Goal: Navigation & Orientation: Find specific page/section

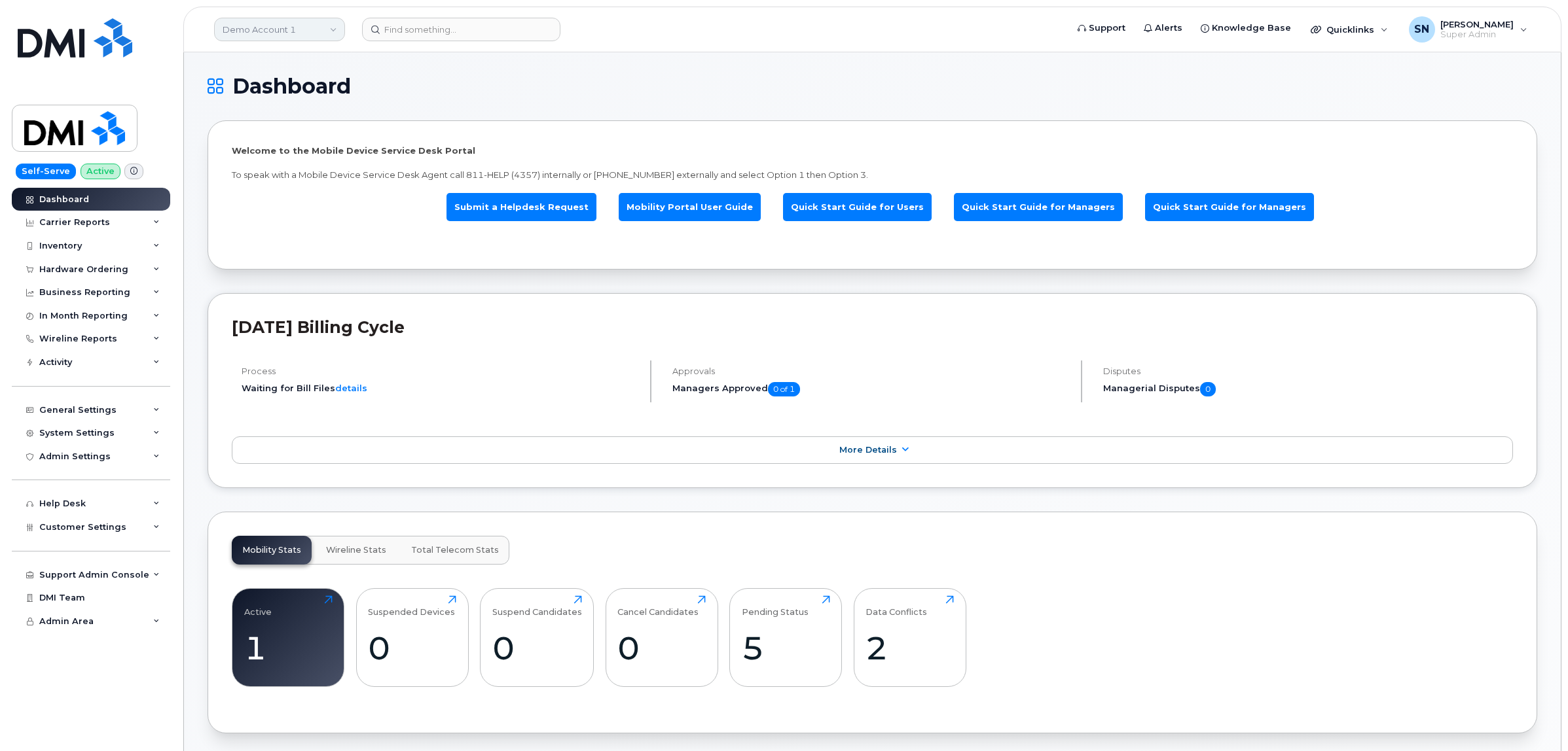
click at [249, 20] on link "Demo Account 1" at bounding box center [279, 29] width 131 height 23
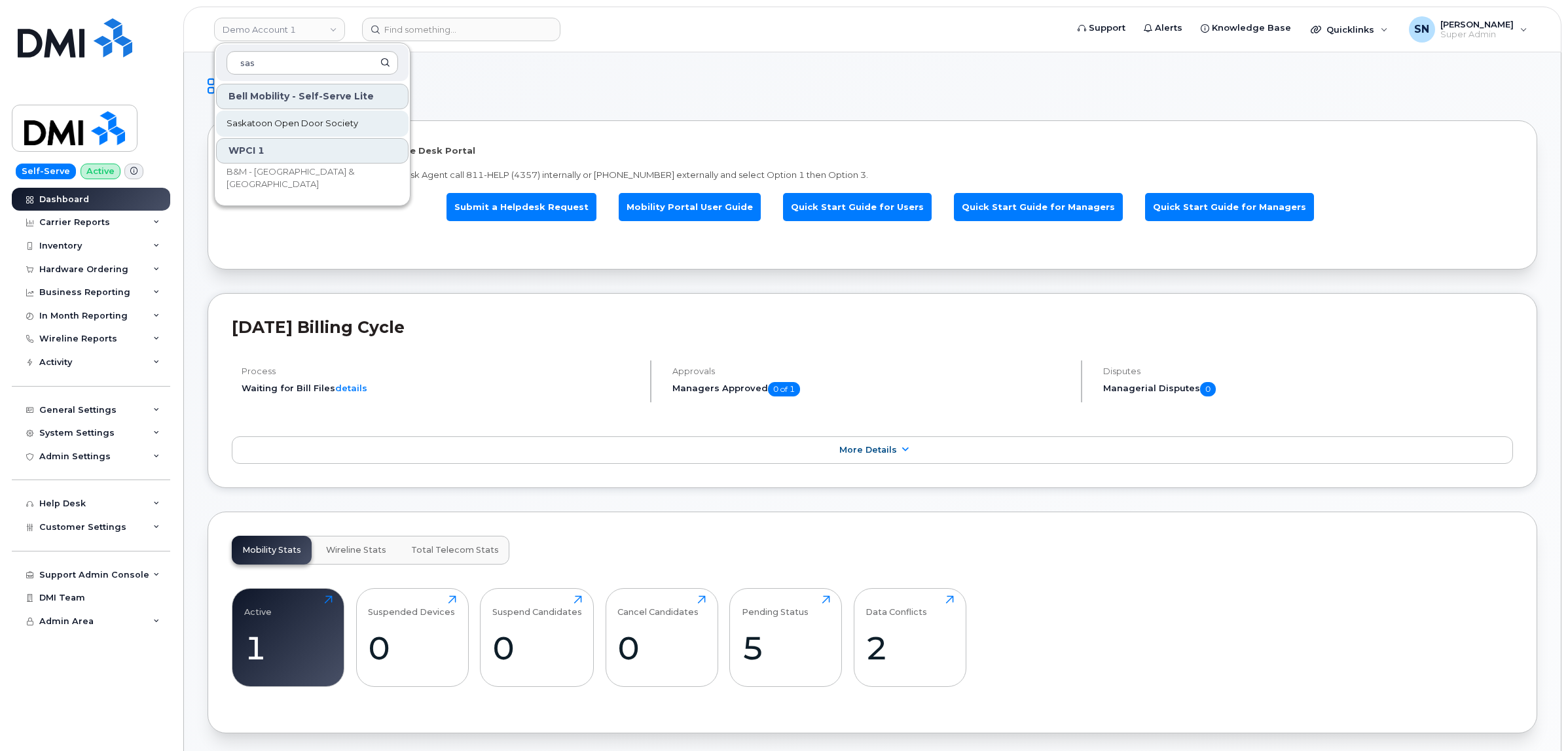
type input "sas"
click at [269, 126] on span "Saskatoon Open Door Society" at bounding box center [292, 124] width 132 height 13
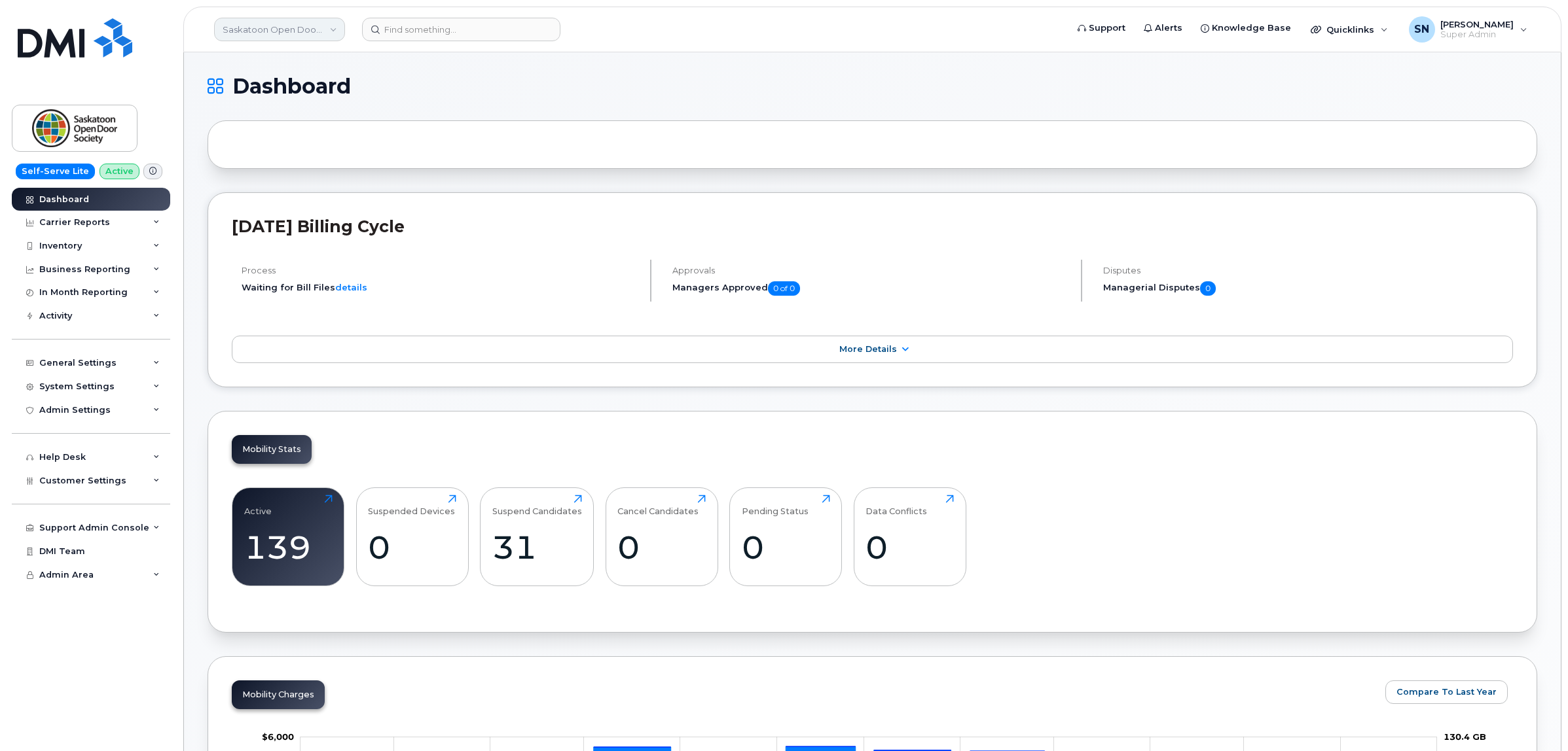
click at [290, 31] on link "Saskatoon Open Door Society" at bounding box center [279, 29] width 131 height 23
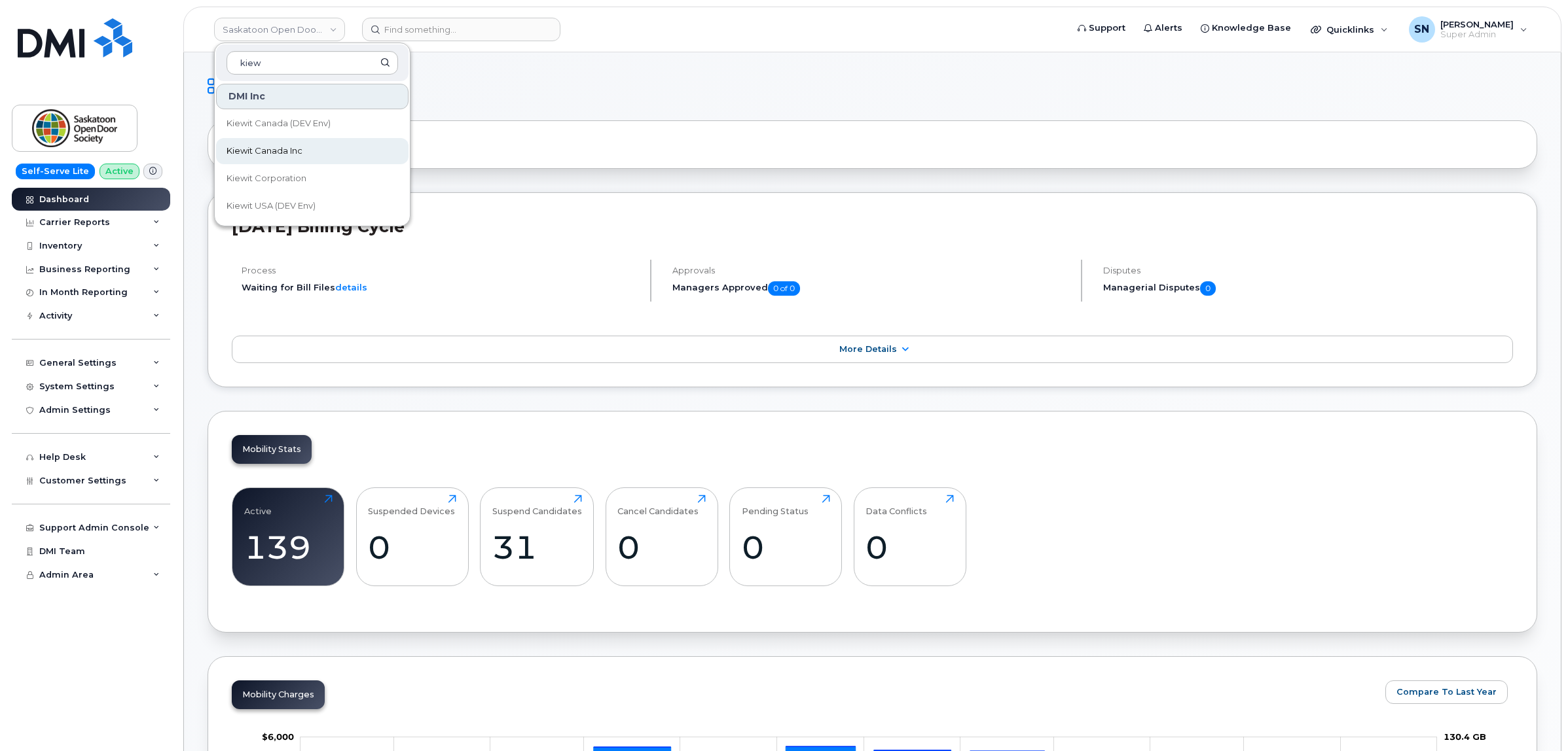
type input "kiew"
click at [287, 148] on span "Kiewit Canada Inc" at bounding box center [264, 151] width 76 height 13
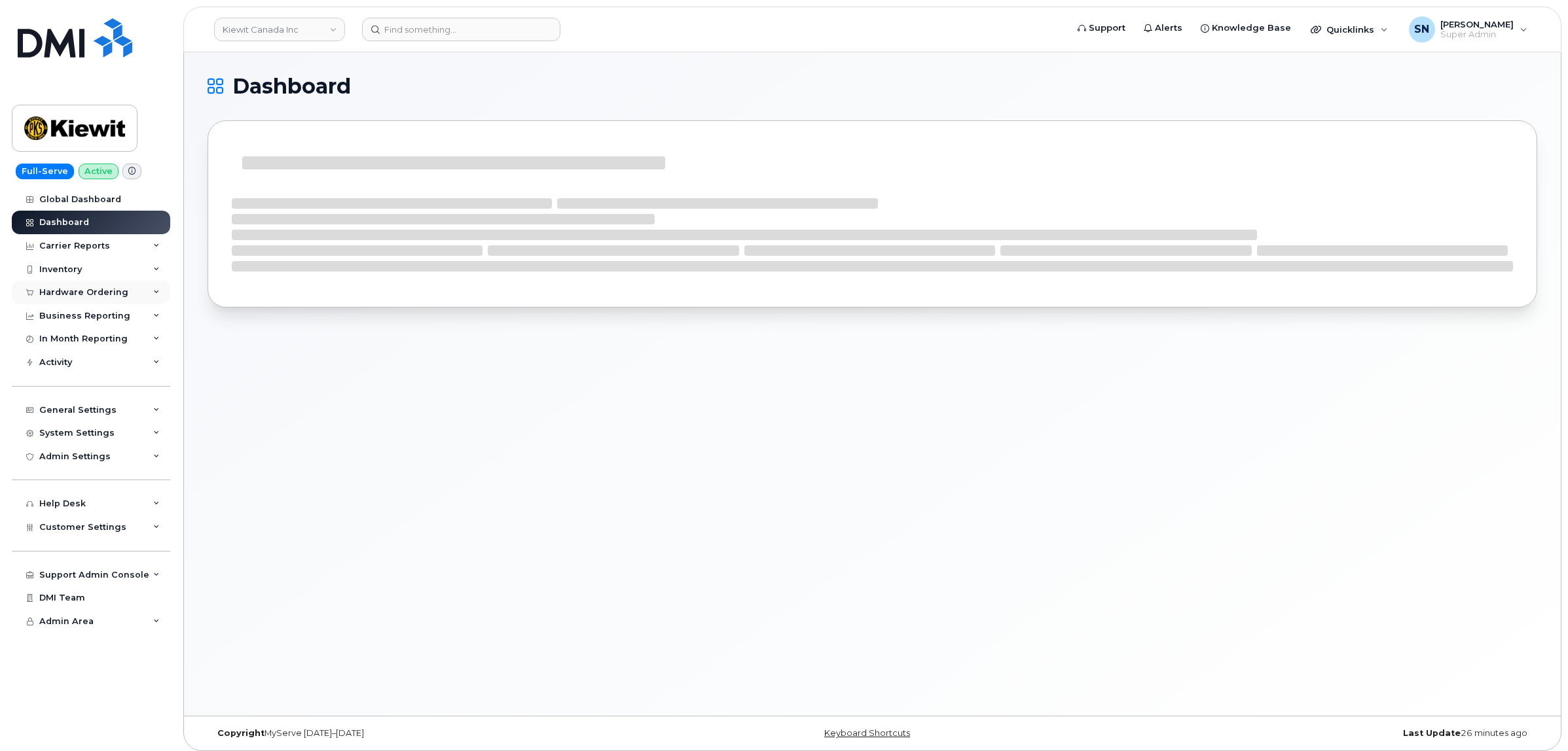
click at [110, 289] on div "Hardware Ordering" at bounding box center [84, 293] width 89 height 11
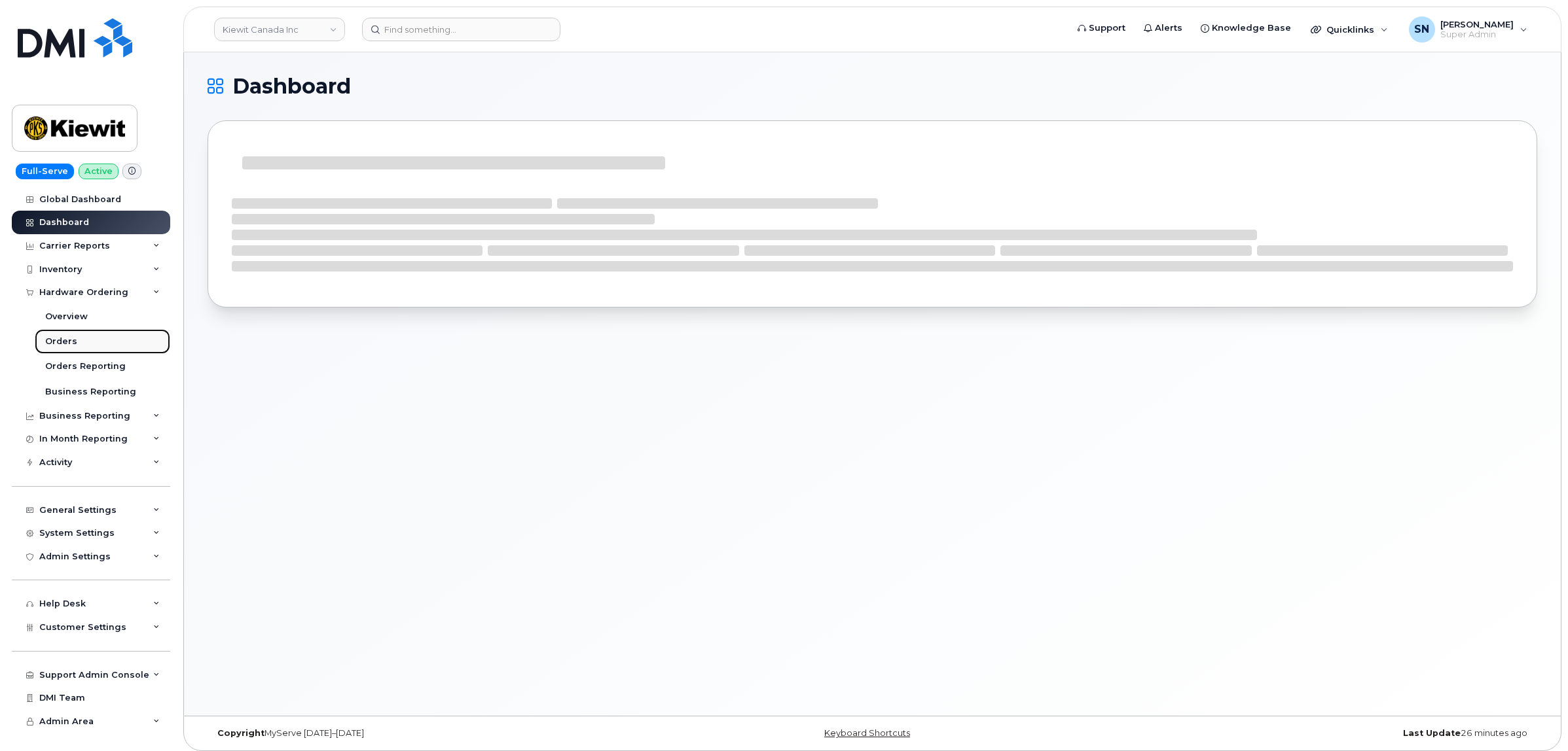
click at [73, 344] on div "Orders" at bounding box center [61, 342] width 32 height 12
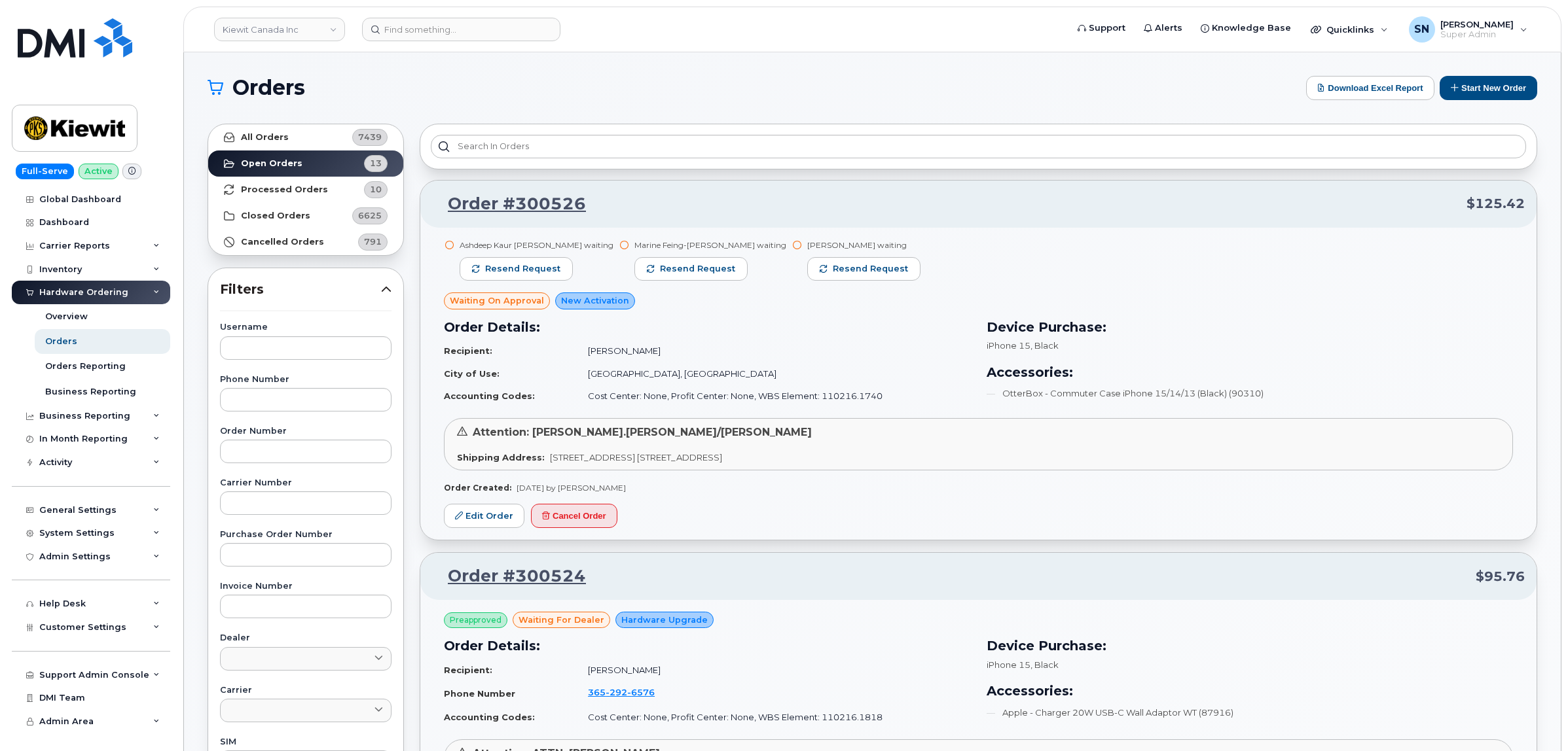
drag, startPoint x: 77, startPoint y: 334, endPoint x: 577, endPoint y: 53, distance: 573.6
drag, startPoint x: 565, startPoint y: 62, endPoint x: 510, endPoint y: 73, distance: 56.1
click at [100, 629] on span "Customer Settings" at bounding box center [83, 627] width 87 height 10
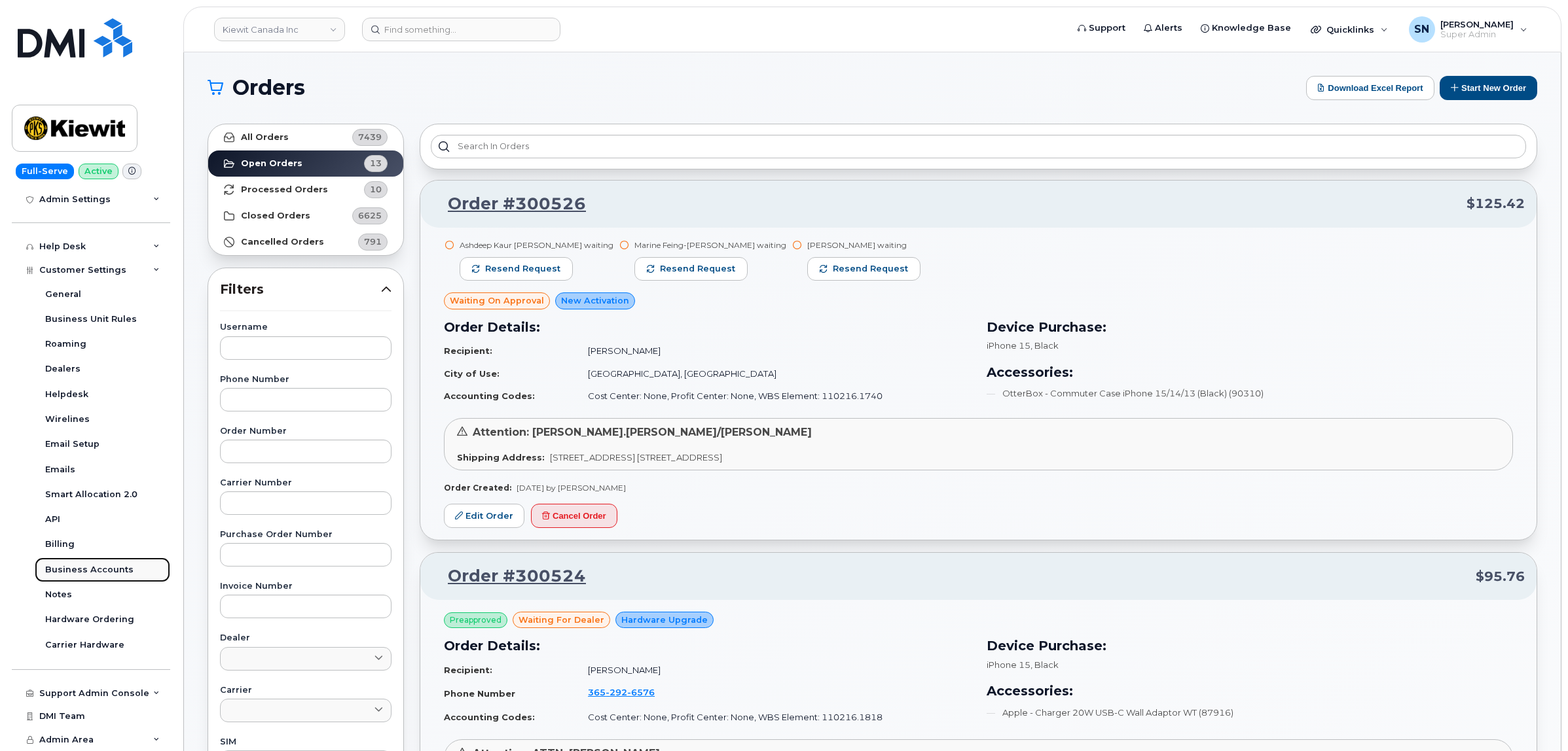
click at [100, 567] on div "Business Accounts" at bounding box center [89, 570] width 89 height 12
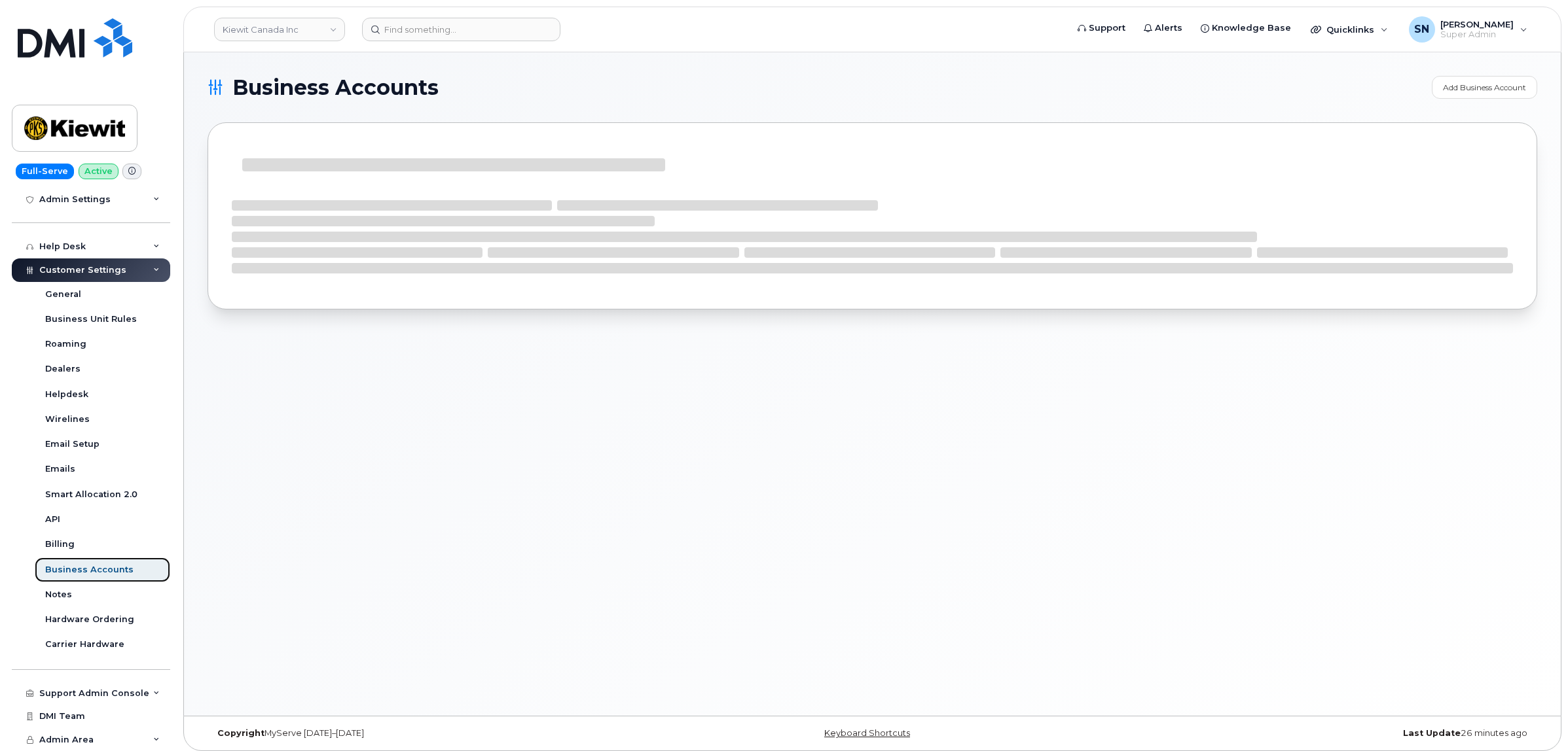
scroll to position [262, 0]
